Goal: Information Seeking & Learning: Learn about a topic

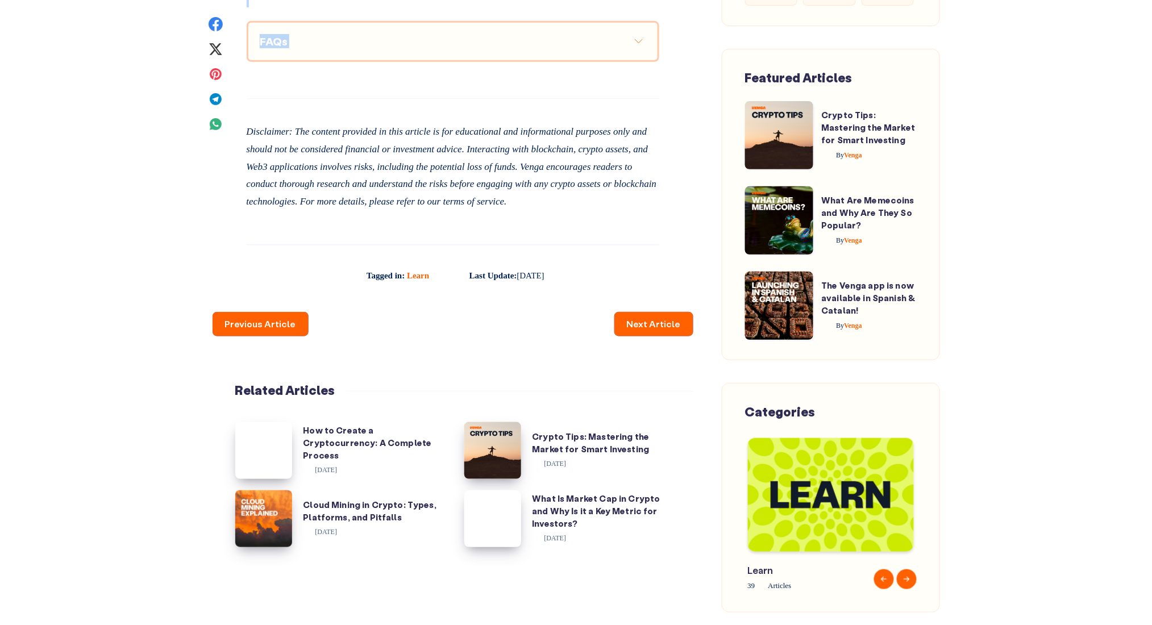
scroll to position [4773, 0]
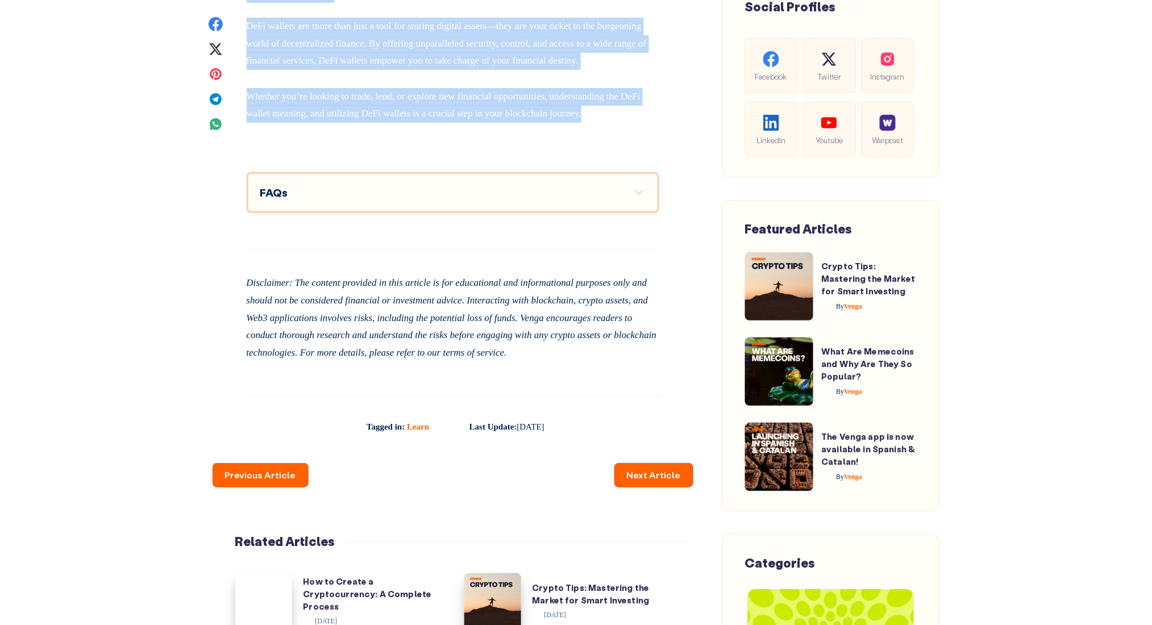
drag, startPoint x: 244, startPoint y: 243, endPoint x: 648, endPoint y: 309, distance: 409.8
copy div "Imagine a world where you are your own bank, where financial transactions are s…"
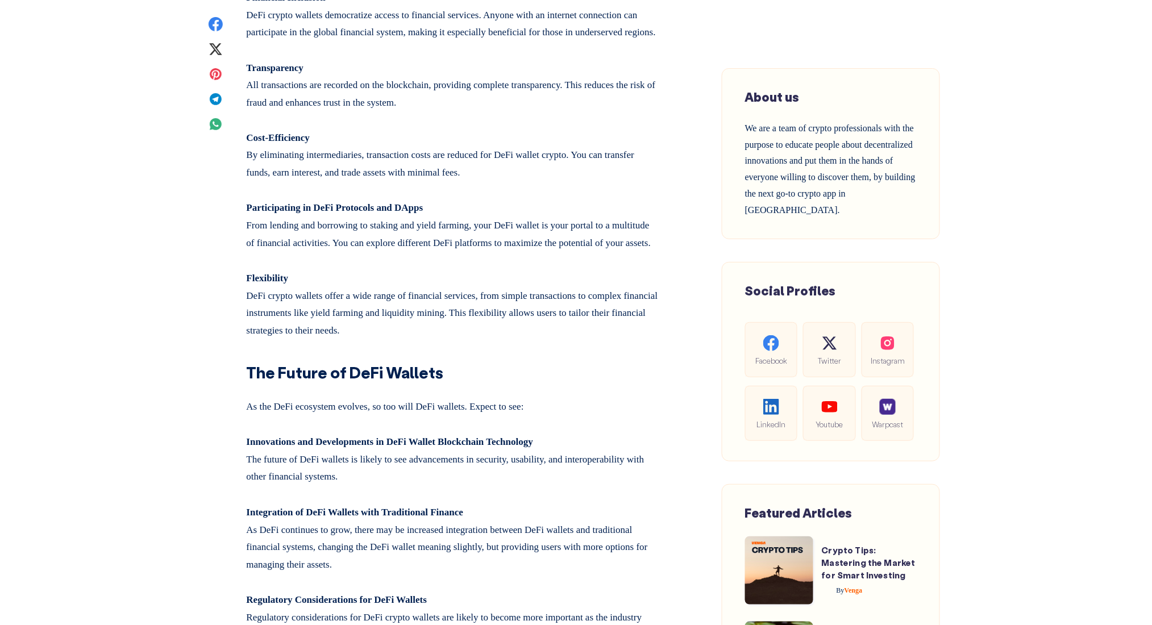
scroll to position [3181, 0]
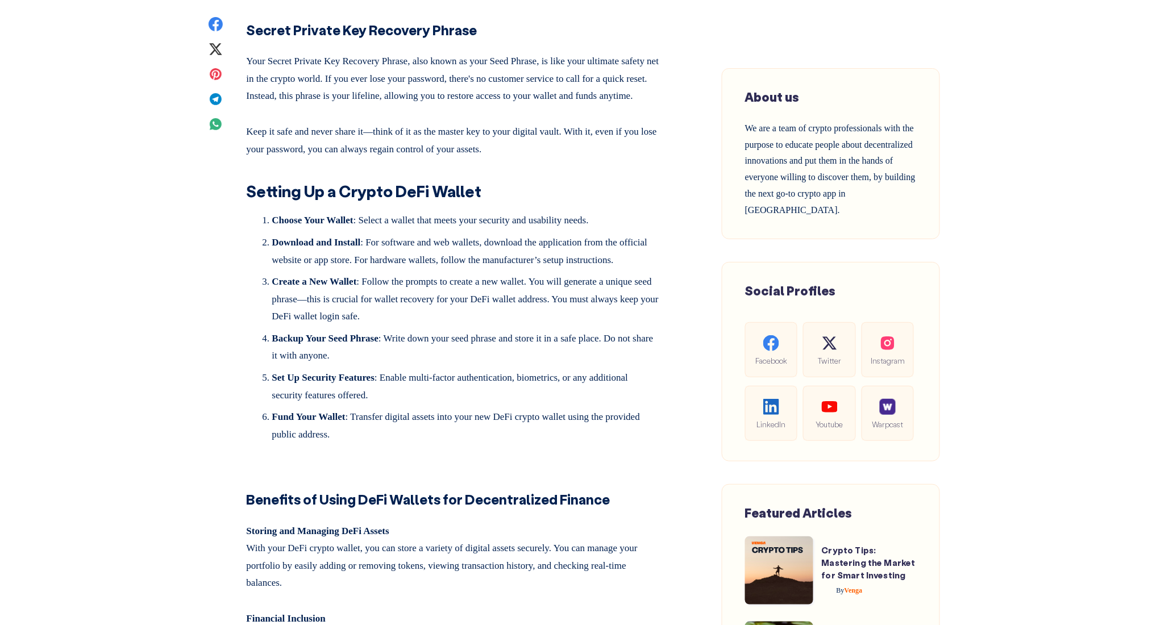
drag, startPoint x: 553, startPoint y: 313, endPoint x: 557, endPoint y: 319, distance: 7.4
click at [556, 202] on h2 "Setting Up a Crypto DeFi Wallet" at bounding box center [453, 187] width 413 height 31
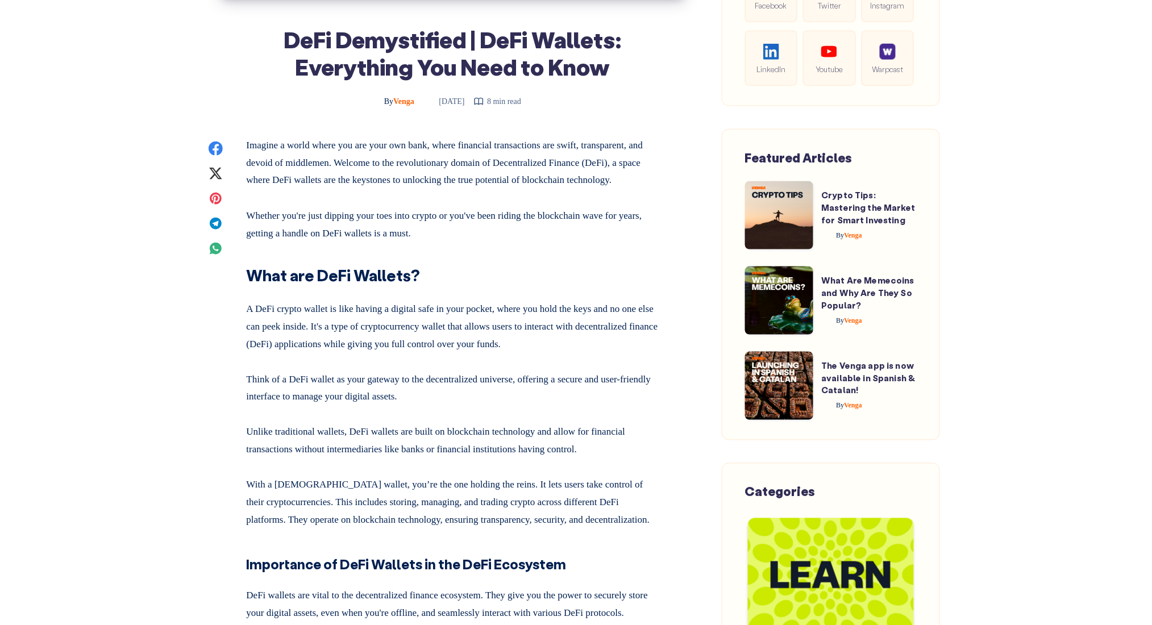
scroll to position [606, 0]
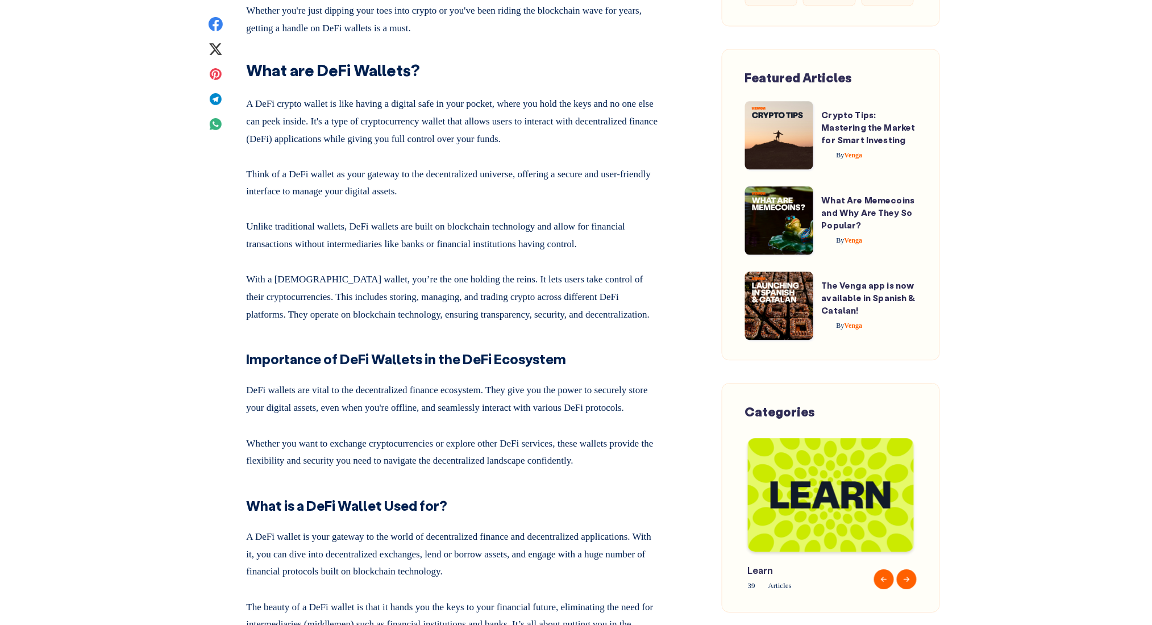
click at [533, 310] on p "With a DeFi wallet, you’re the one holding the reins. It lets users take contro…" at bounding box center [453, 295] width 413 height 57
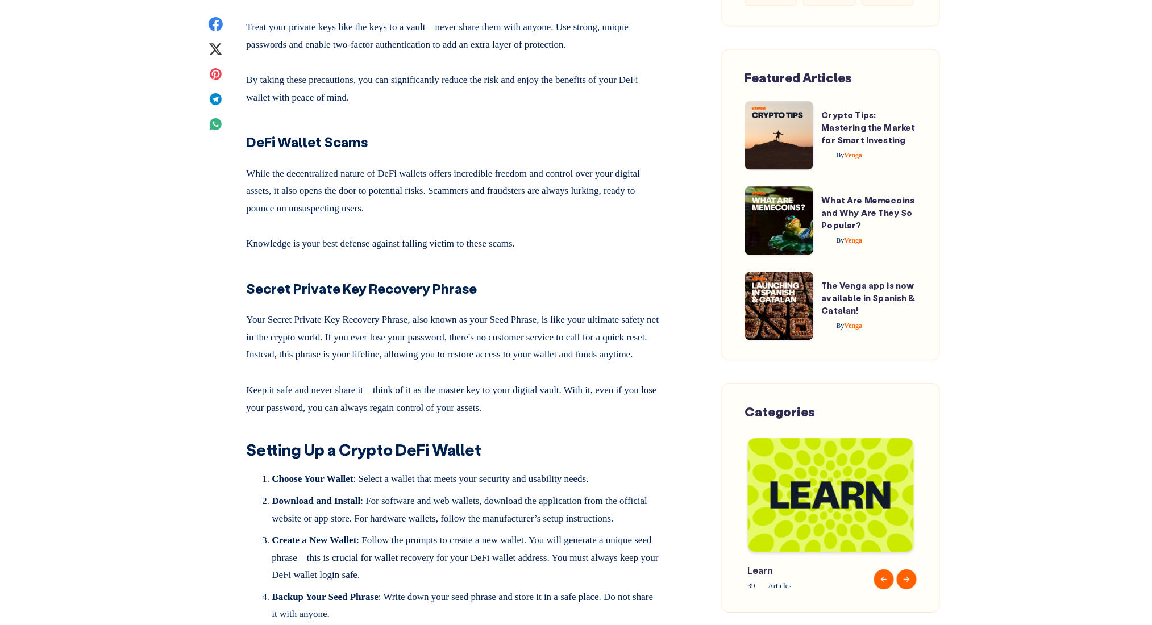
scroll to position [3106, 0]
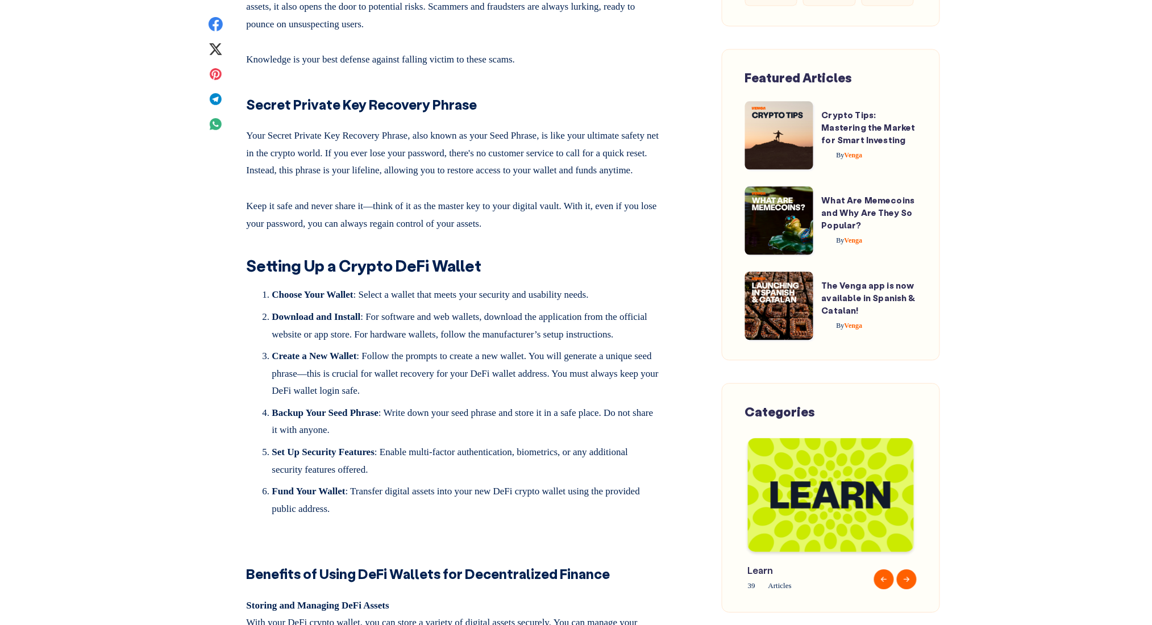
click at [571, 232] on p "Keep it safe and never share it—think of it as the master key to your digital v…" at bounding box center [453, 212] width 413 height 39
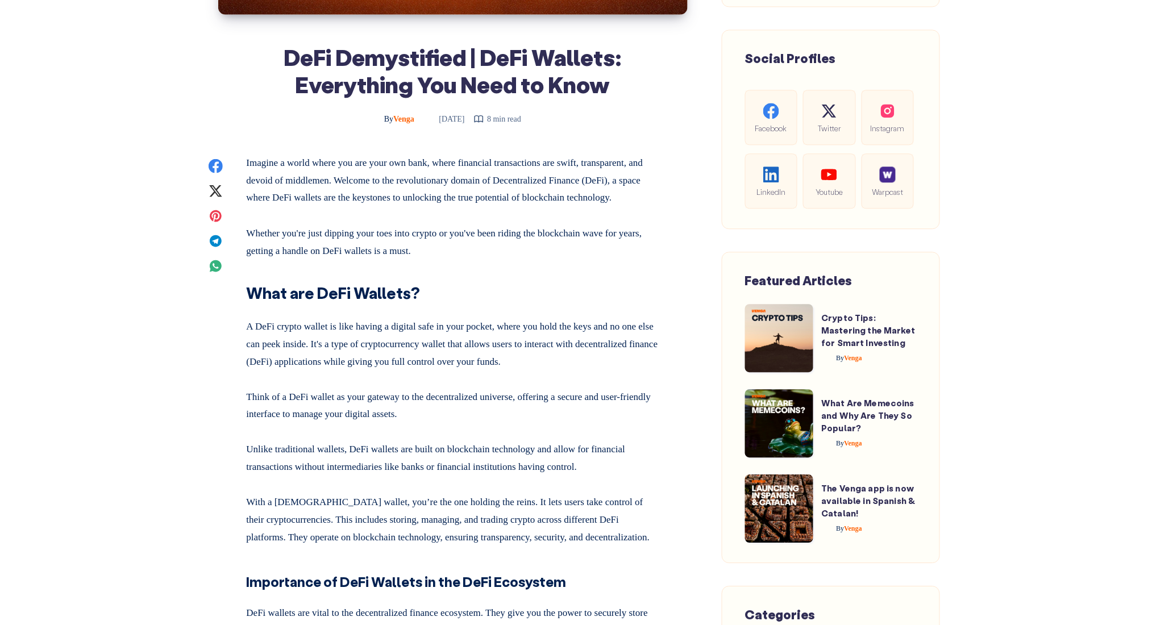
scroll to position [455, 0]
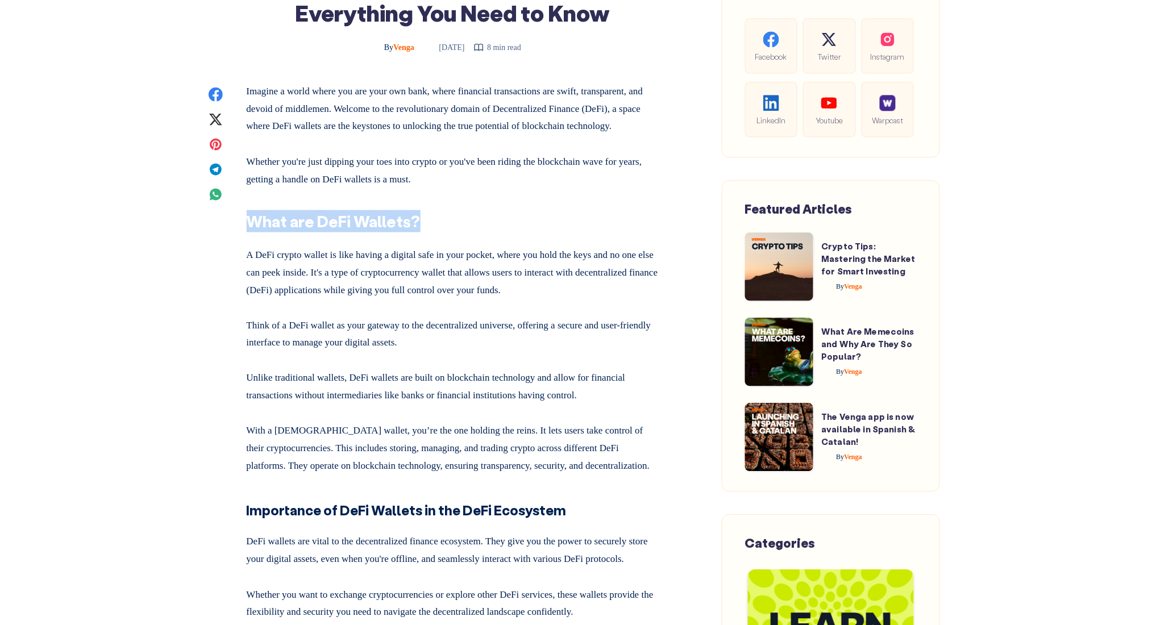
drag, startPoint x: 422, startPoint y: 238, endPoint x: 240, endPoint y: 239, distance: 181.8
copy strong "What are DeFi Wallets?"
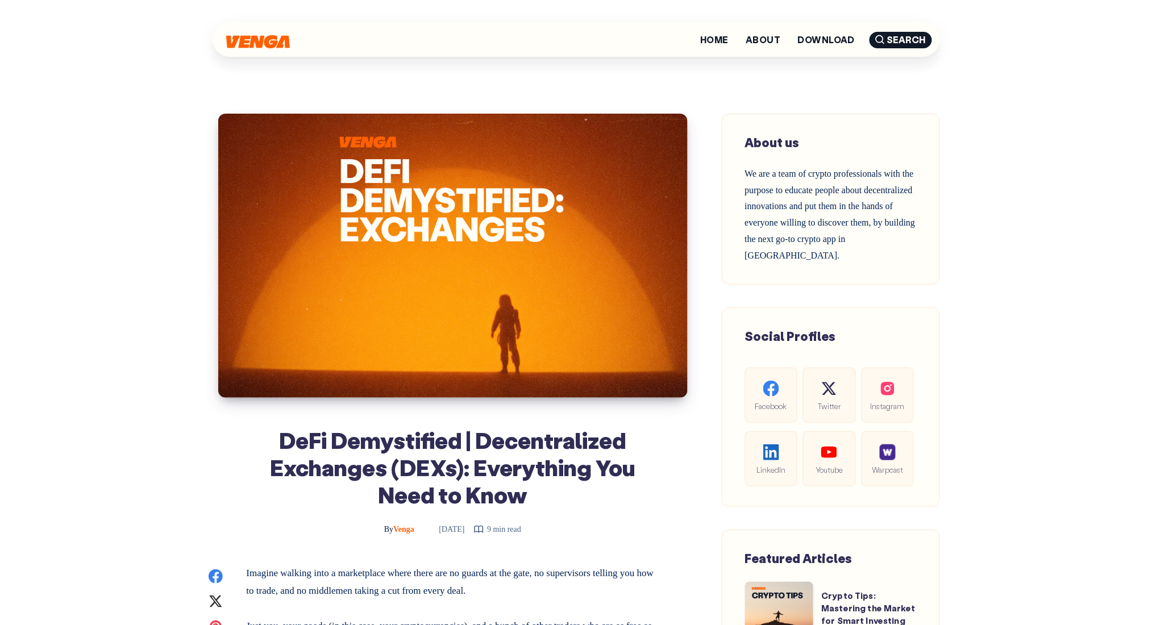
scroll to position [4342, 0]
